Goal: Information Seeking & Learning: Learn about a topic

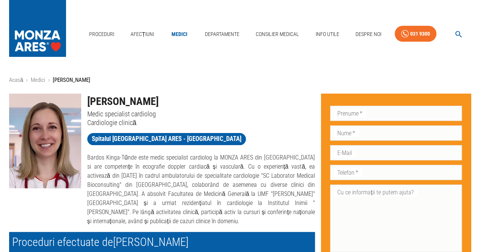
click at [203, 100] on h1 "[PERSON_NAME]" at bounding box center [201, 102] width 228 height 16
click at [180, 38] on link "Medici" at bounding box center [179, 35] width 24 height 16
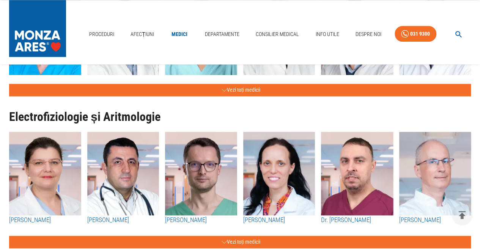
scroll to position [485, 0]
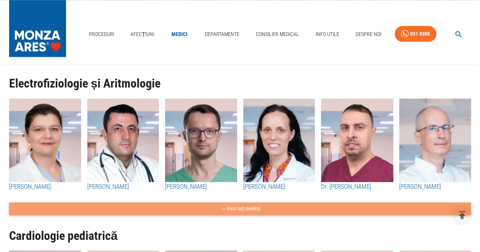
click at [245, 207] on button "Vezi toți medicii" at bounding box center [239, 208] width 461 height 13
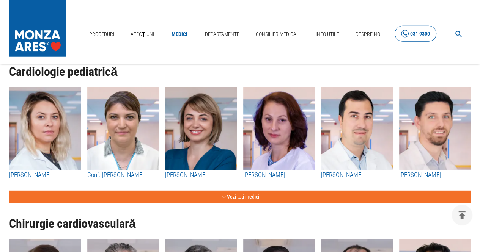
scroll to position [986, 0]
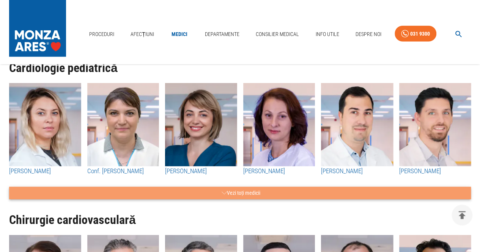
click at [260, 194] on button "Vezi toți medicii" at bounding box center [239, 193] width 461 height 13
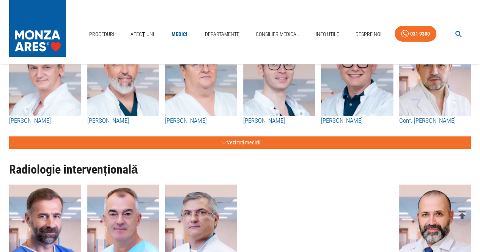
scroll to position [1289, 0]
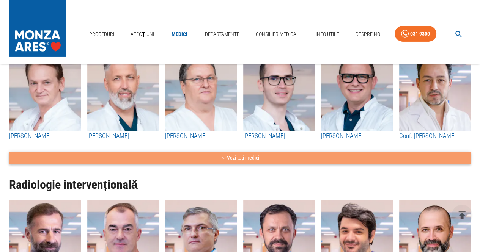
click at [254, 157] on button "Vezi toți medicii" at bounding box center [239, 158] width 461 height 13
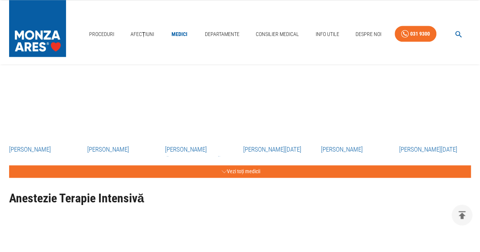
scroll to position [1896, 0]
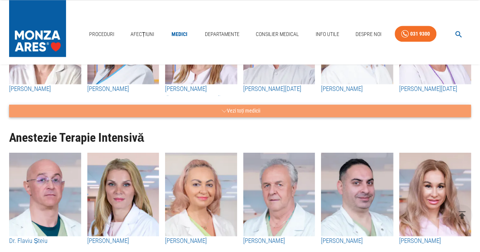
click at [256, 109] on button "Vezi toți medicii" at bounding box center [239, 111] width 461 height 13
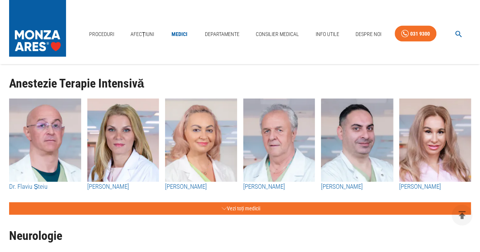
scroll to position [2199, 0]
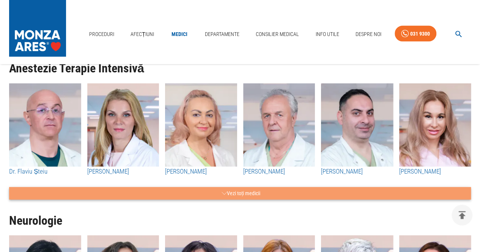
click at [255, 191] on button "Vezi toți medicii" at bounding box center [239, 193] width 461 height 13
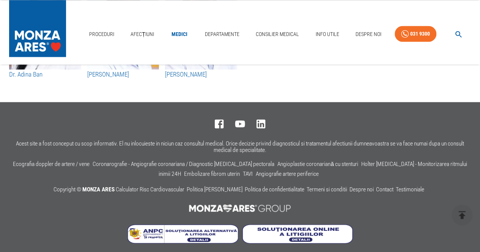
scroll to position [4979, 0]
